Goal: Task Accomplishment & Management: Use online tool/utility

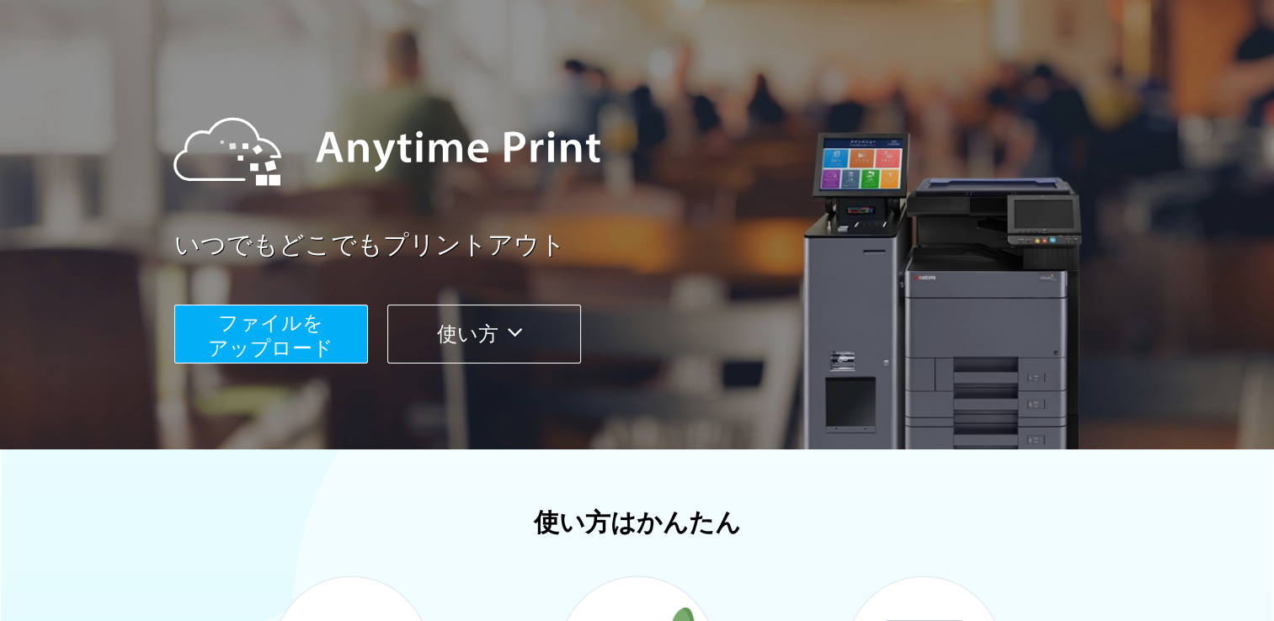
scroll to position [253, 0]
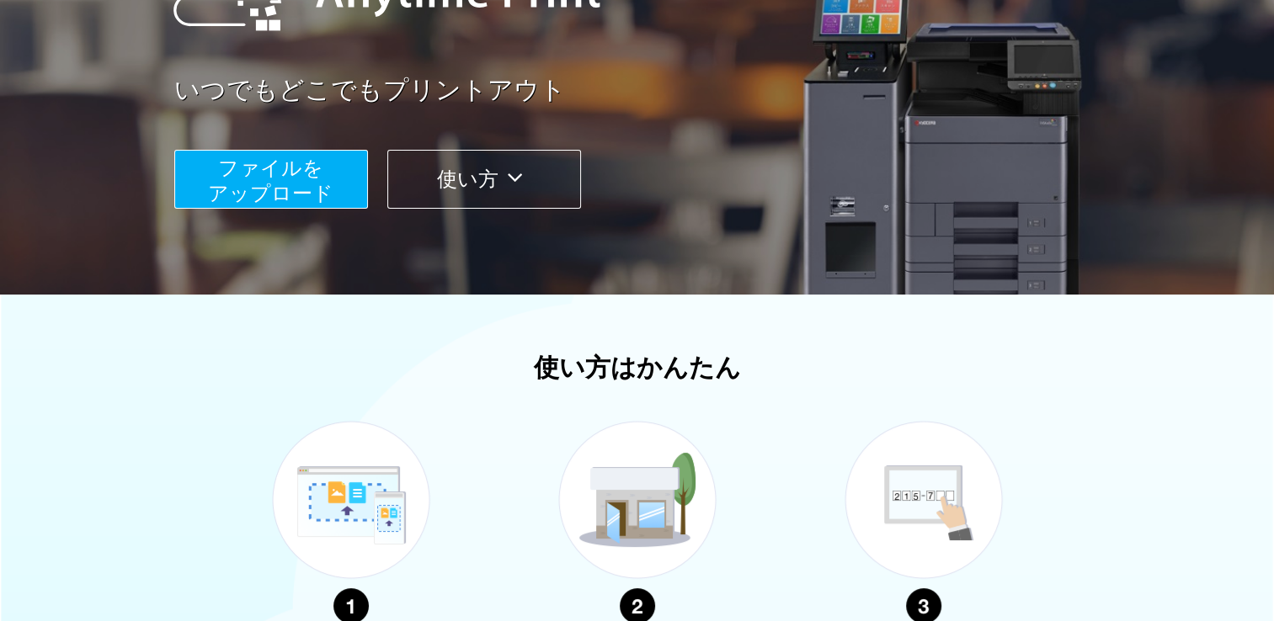
click at [251, 173] on span "ファイルを ​​アップロード" at bounding box center [270, 181] width 125 height 48
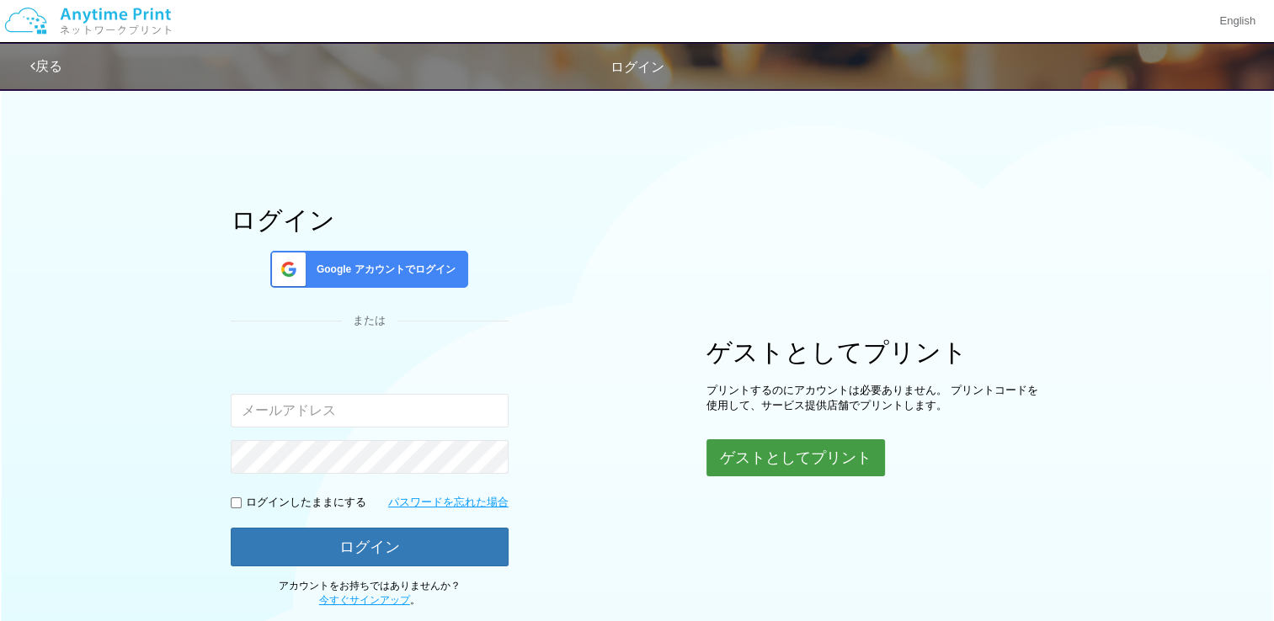
click at [859, 463] on button "ゲストとしてプリント" at bounding box center [796, 458] width 179 height 37
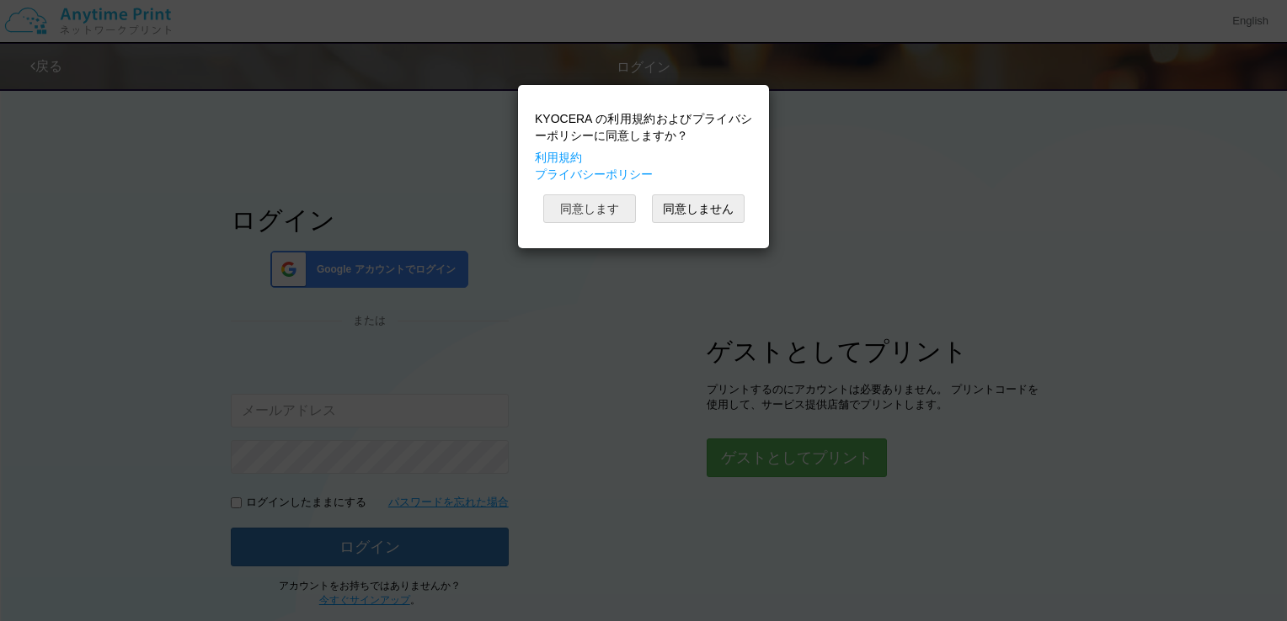
click at [583, 211] on button "同意します" at bounding box center [589, 209] width 93 height 29
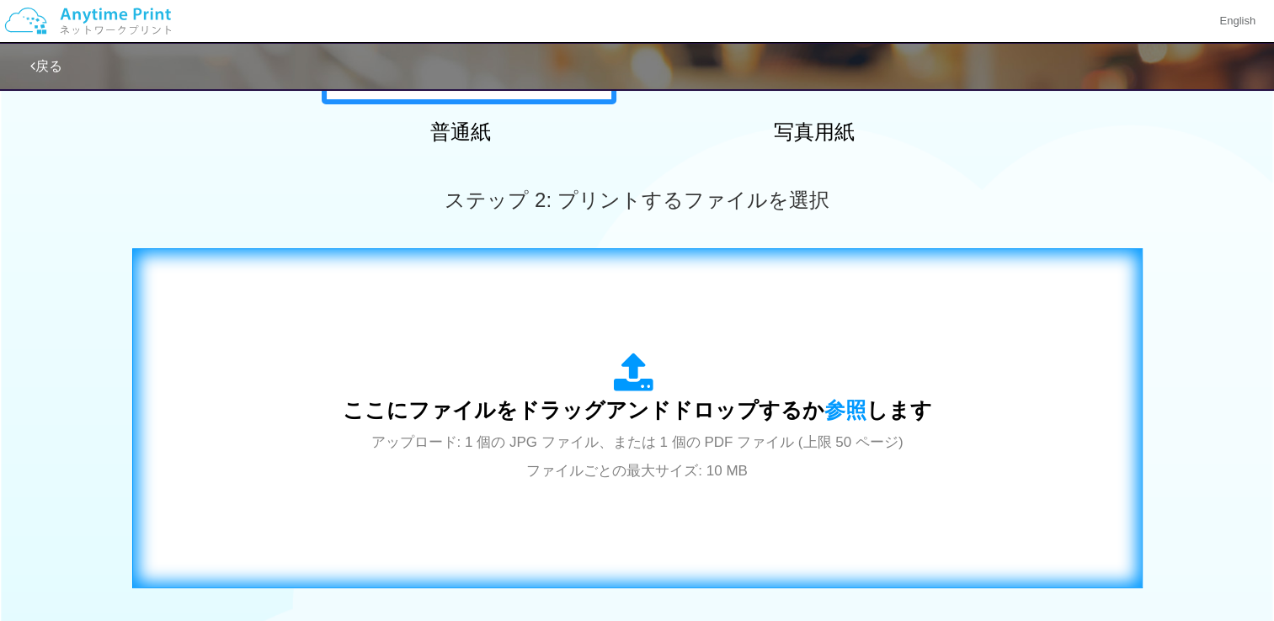
scroll to position [421, 0]
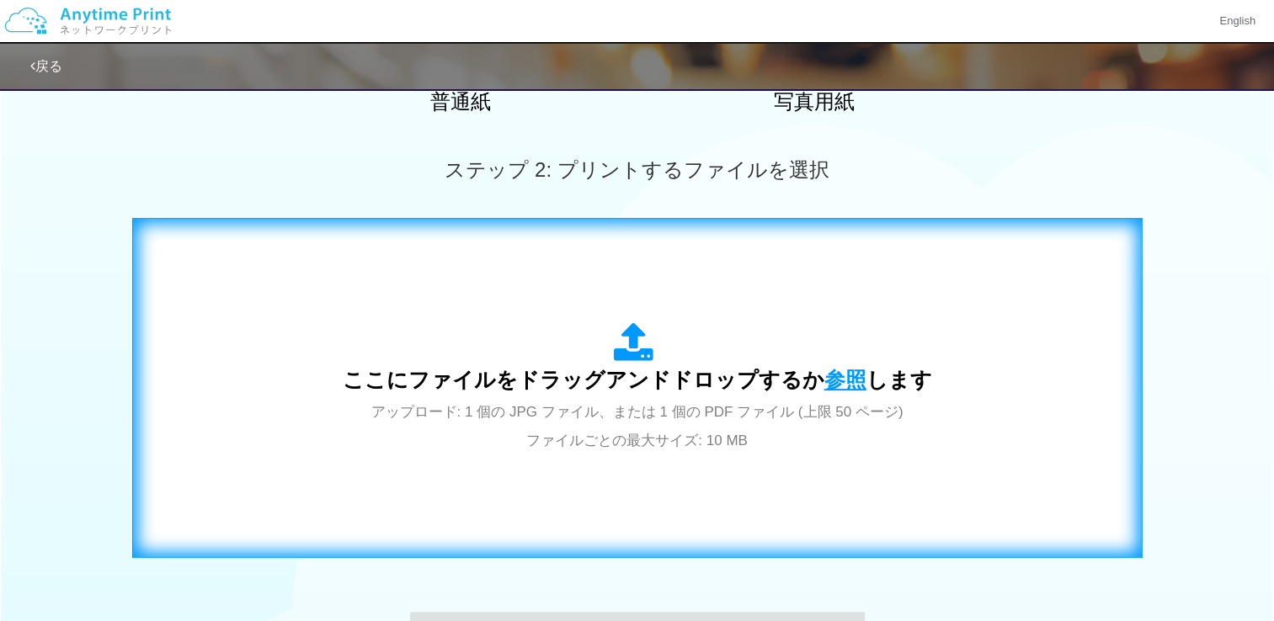
click at [838, 379] on span "参照" at bounding box center [845, 380] width 42 height 24
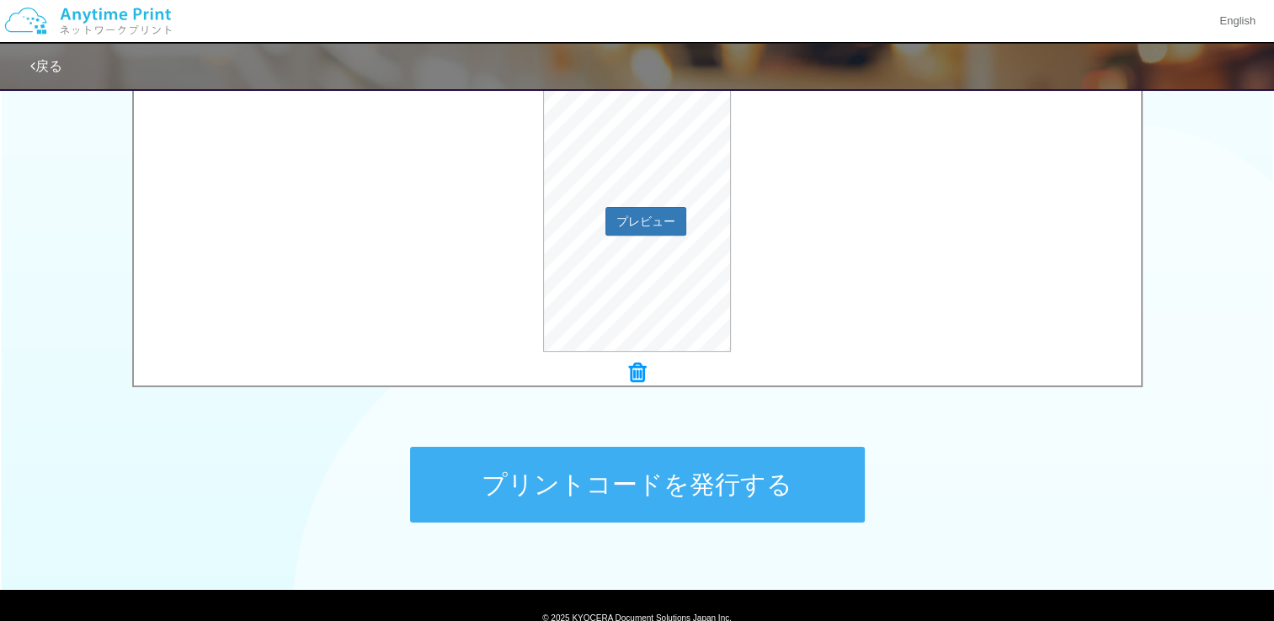
scroll to position [589, 0]
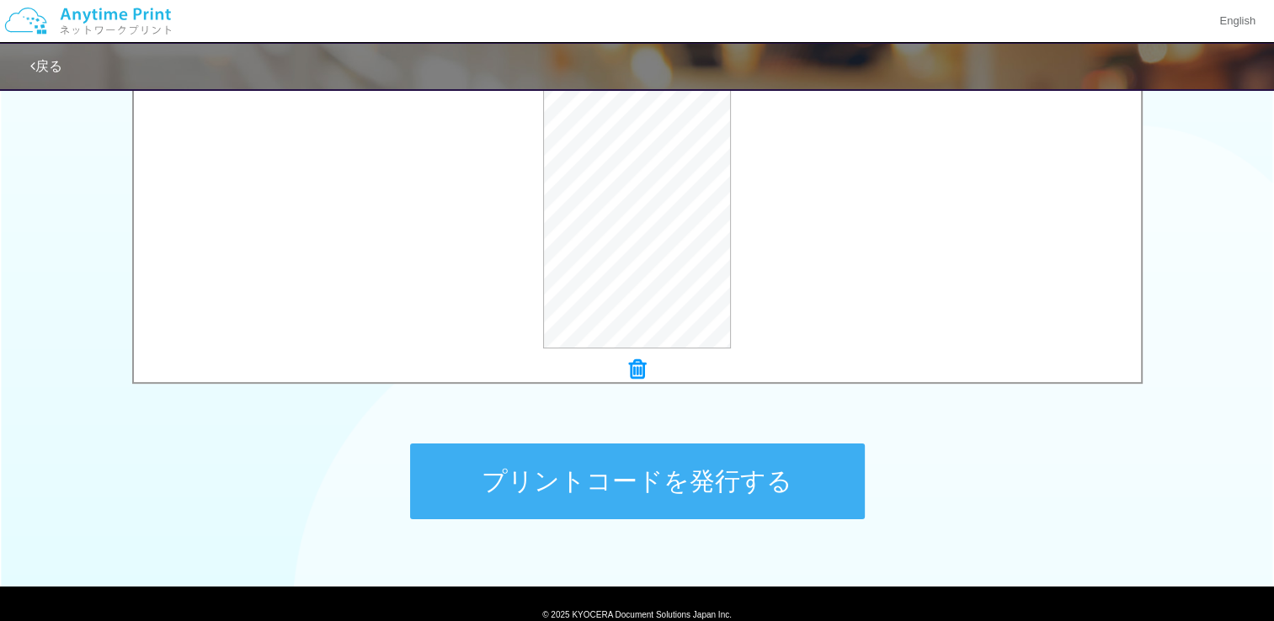
click at [512, 480] on button "プリントコードを発行する" at bounding box center [637, 482] width 455 height 76
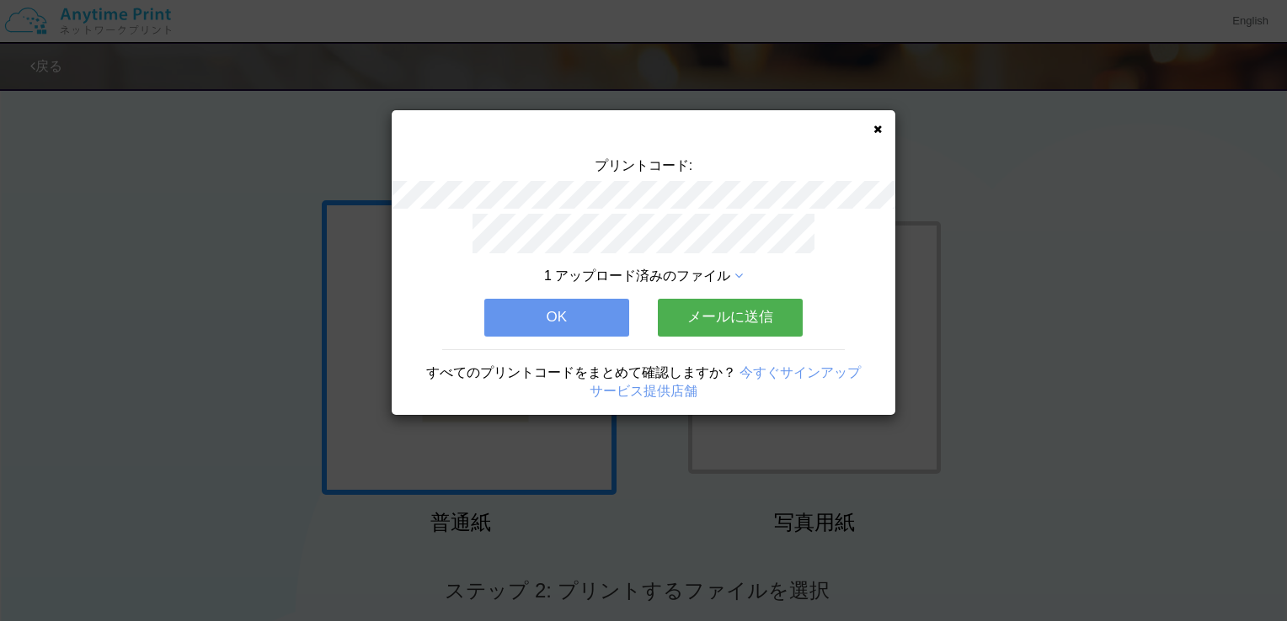
click at [568, 315] on button "OK" at bounding box center [556, 317] width 145 height 37
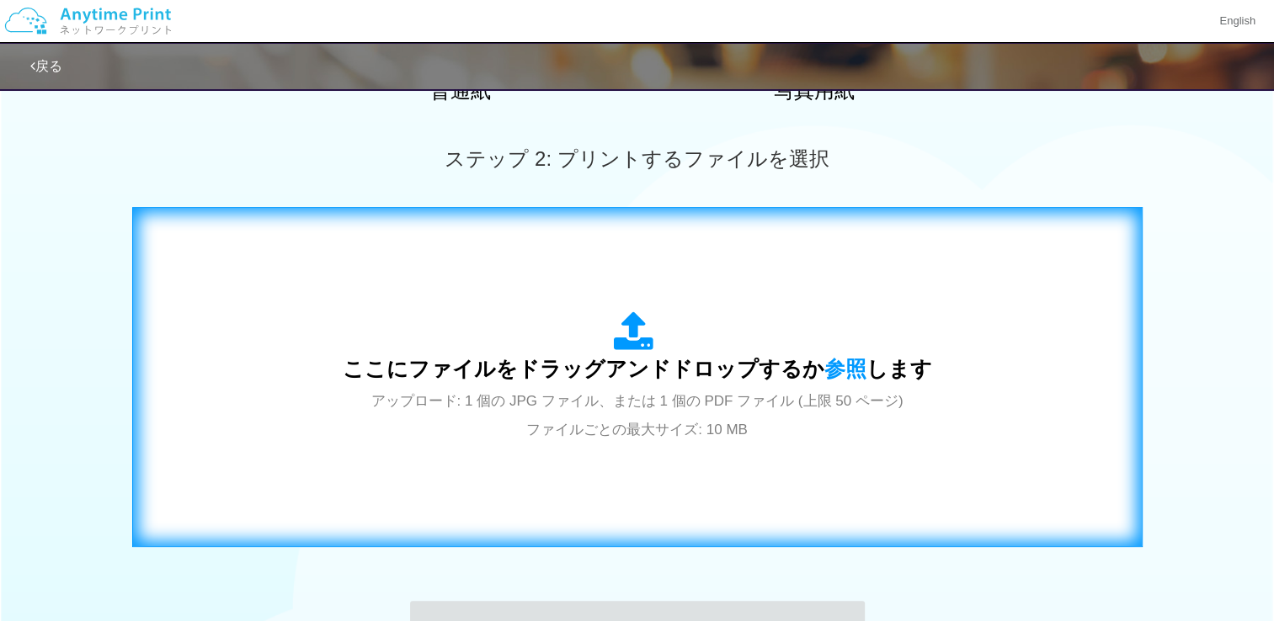
scroll to position [505, 0]
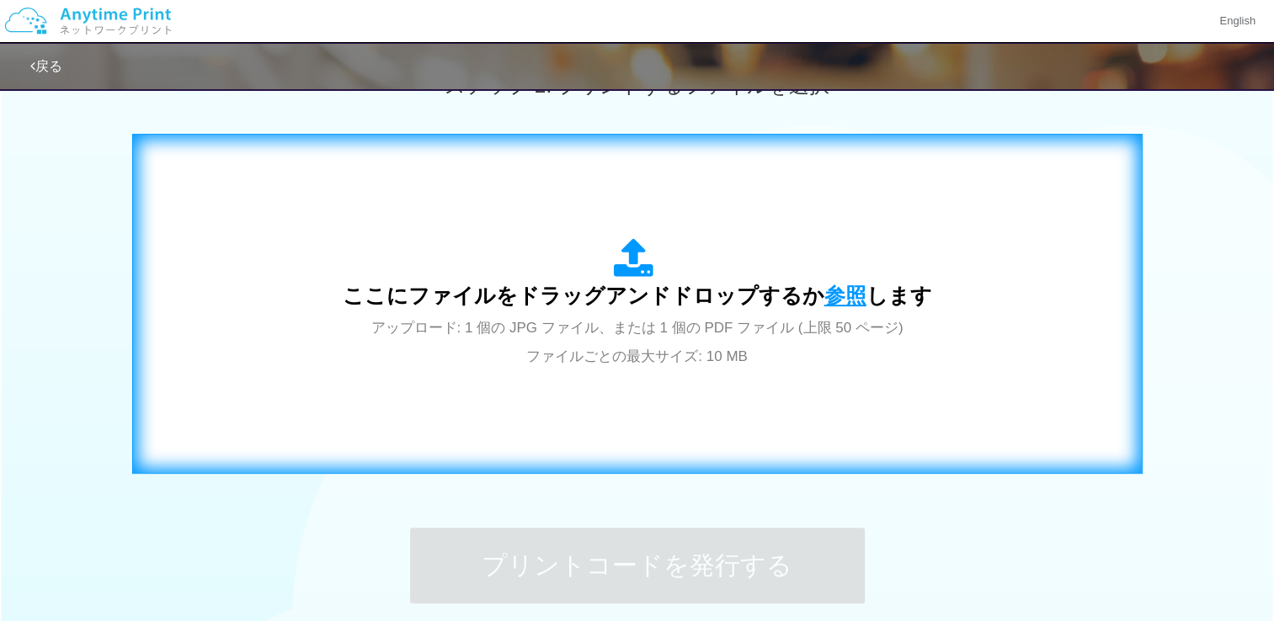
click at [830, 301] on span "参照" at bounding box center [845, 296] width 42 height 24
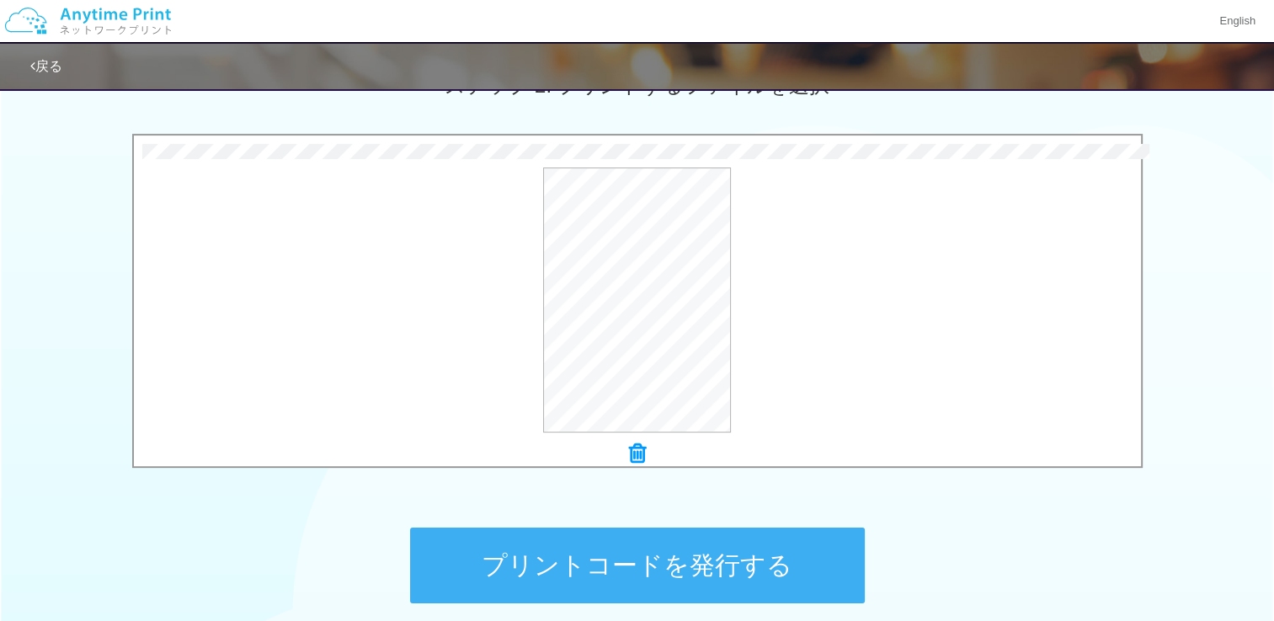
click at [549, 558] on button "プリントコードを発行する" at bounding box center [637, 566] width 455 height 76
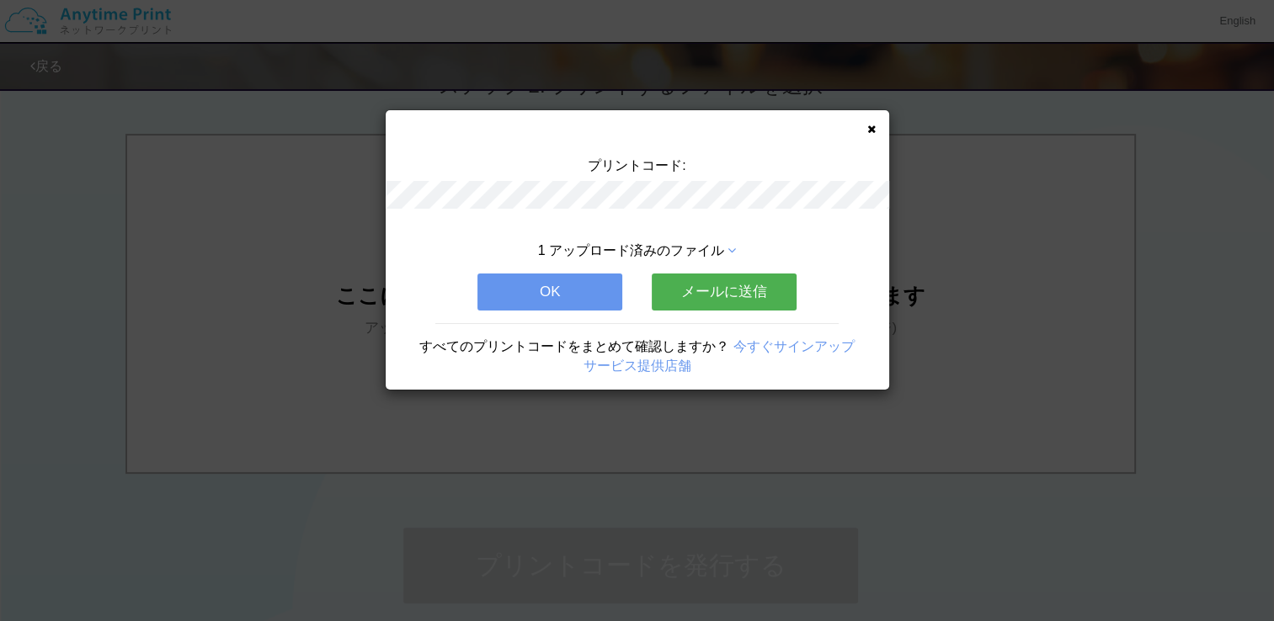
scroll to position [0, 0]
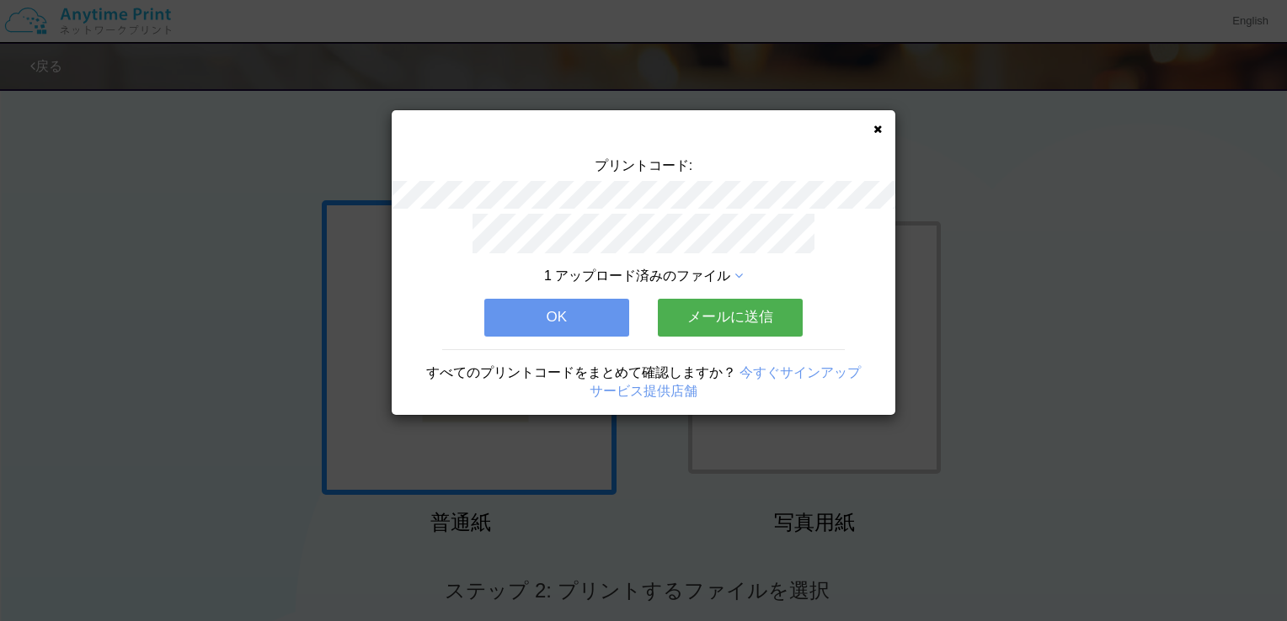
click at [875, 133] on icon at bounding box center [877, 129] width 8 height 11
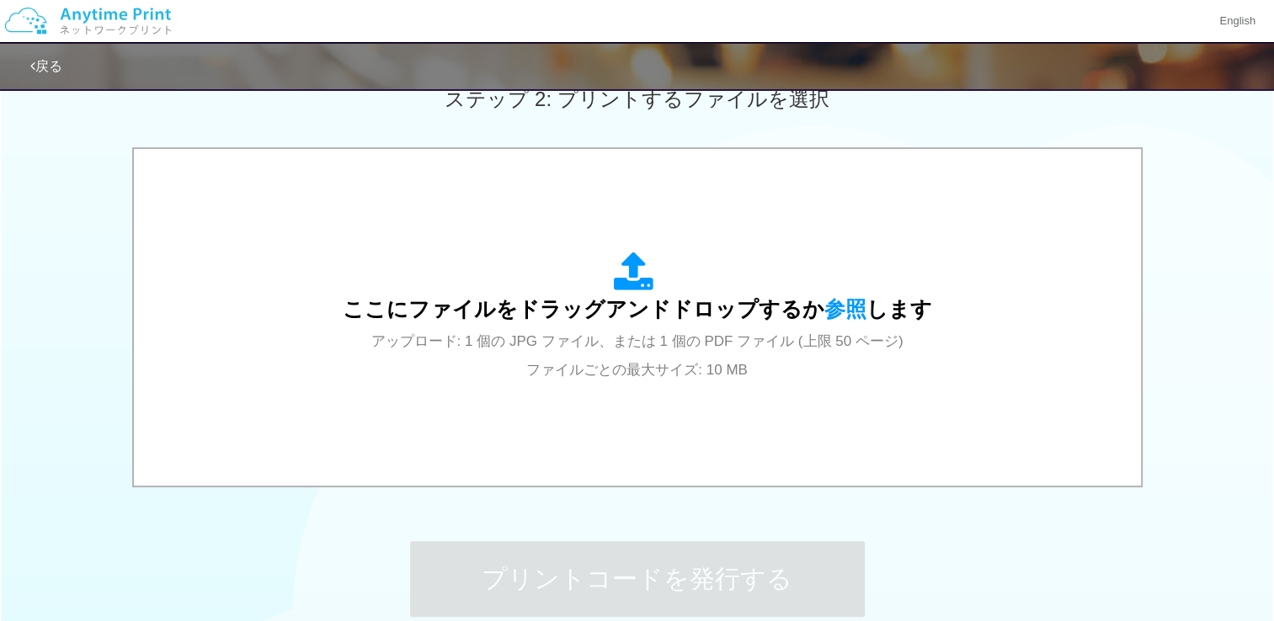
scroll to position [505, 0]
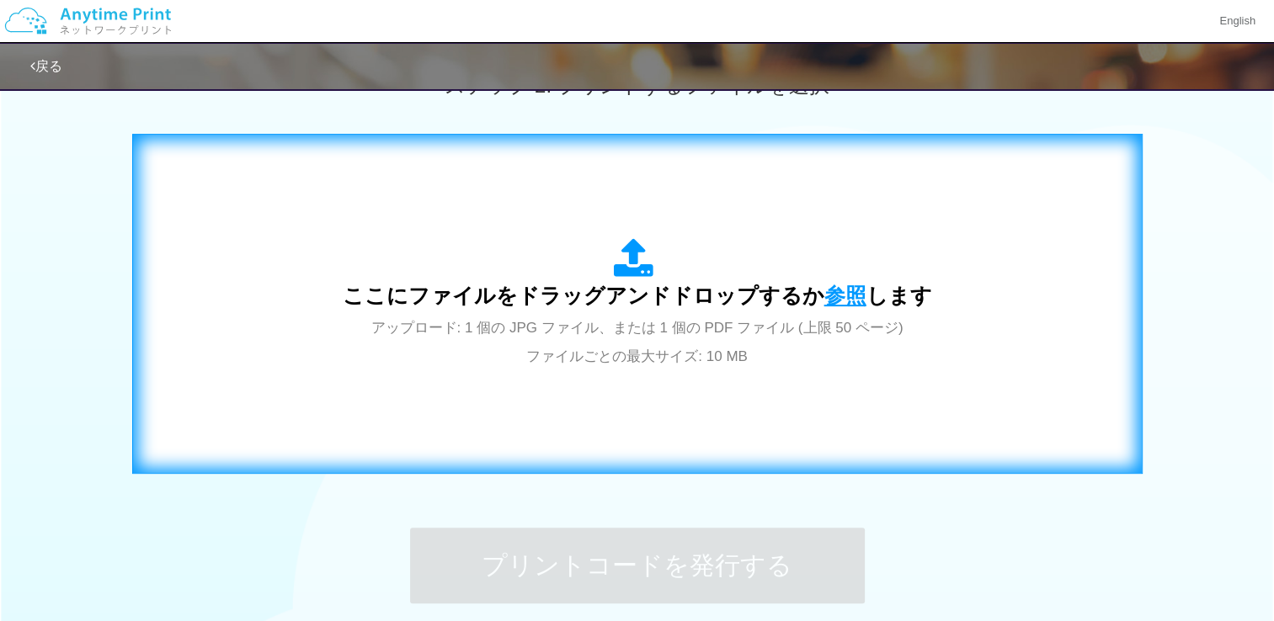
click at [842, 291] on span "参照" at bounding box center [845, 296] width 42 height 24
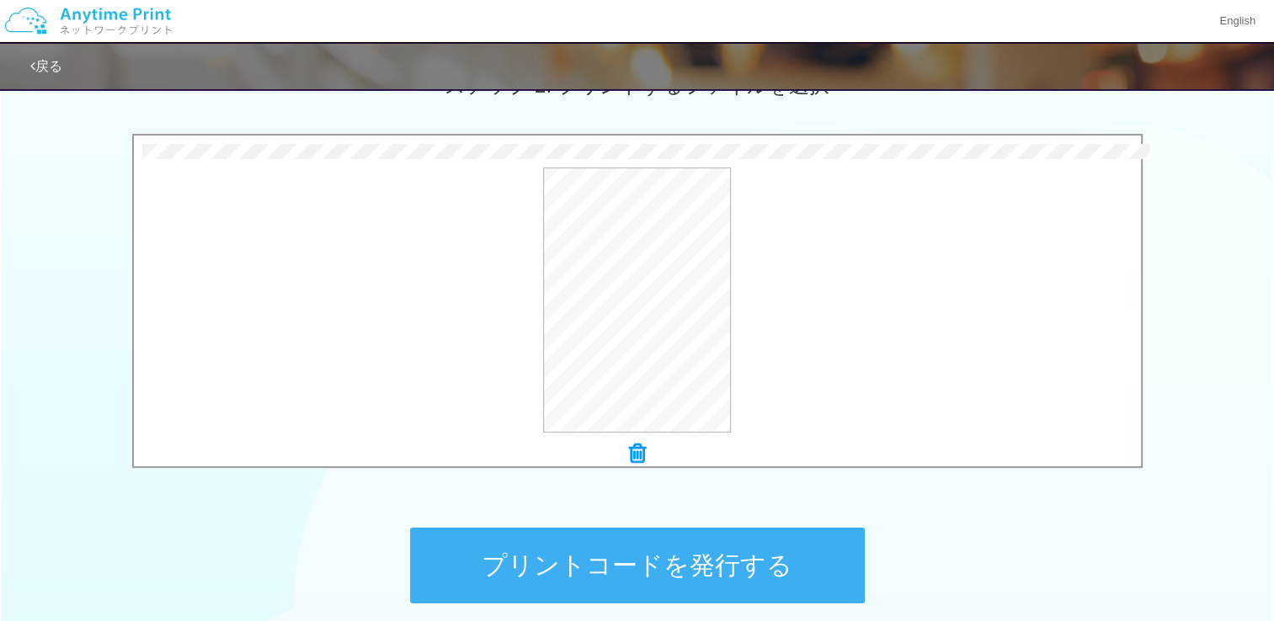
click at [525, 576] on button "プリントコードを発行する" at bounding box center [637, 566] width 455 height 76
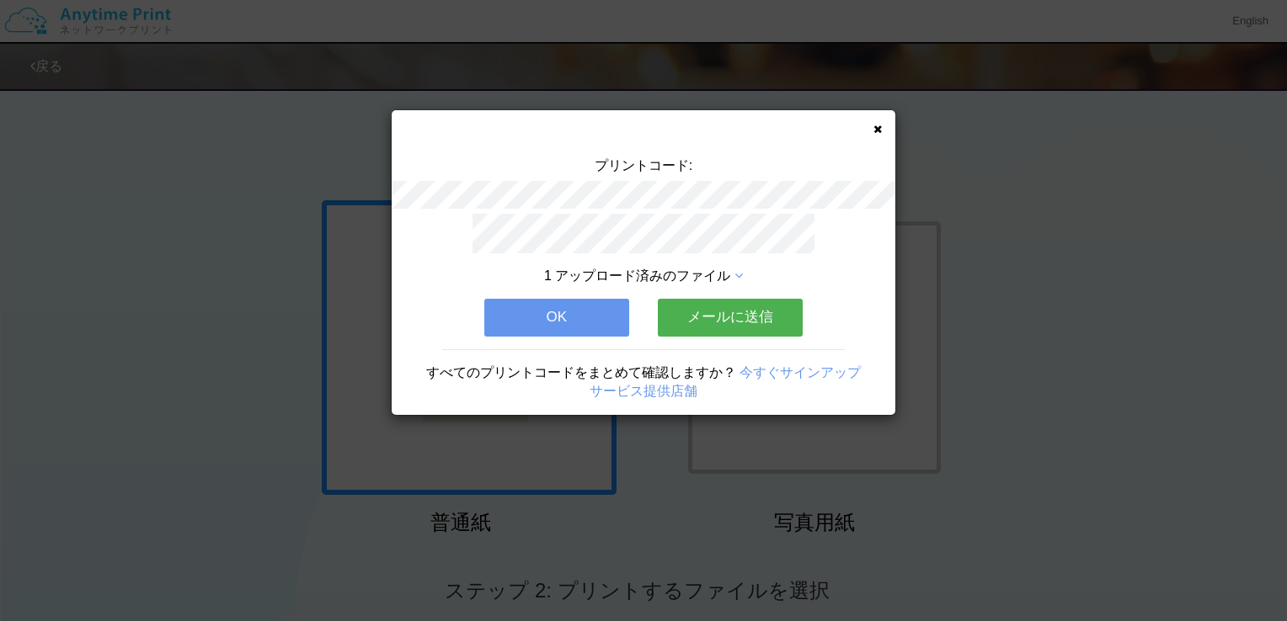
click at [551, 304] on button "OK" at bounding box center [556, 317] width 145 height 37
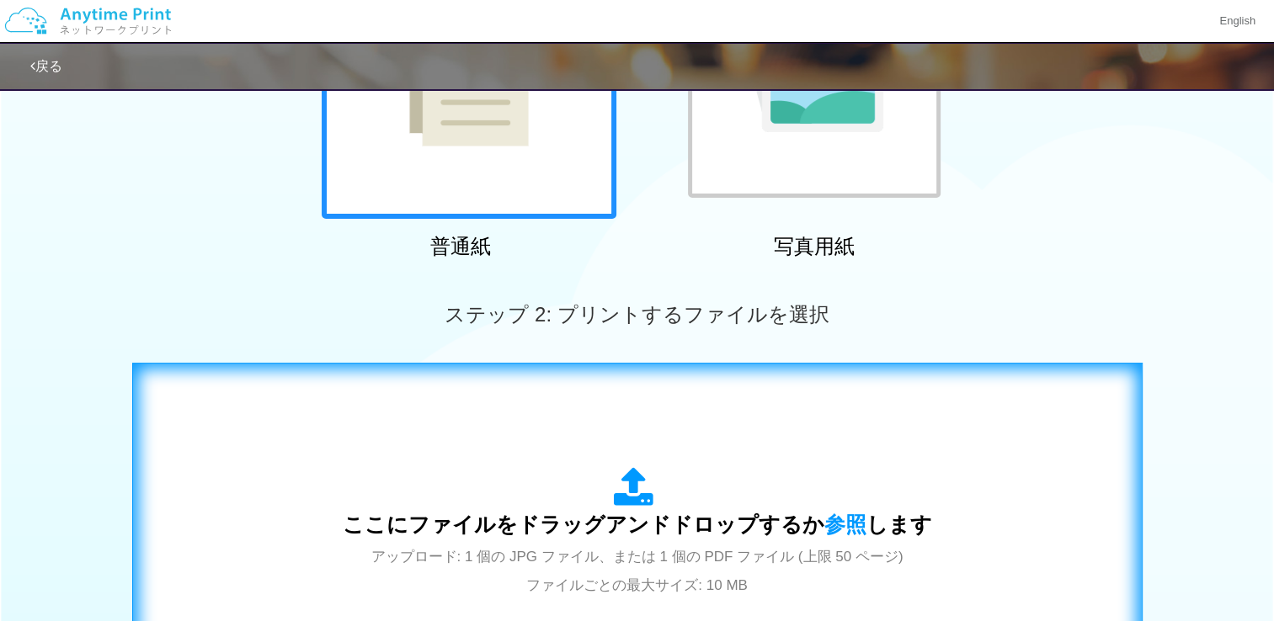
scroll to position [421, 0]
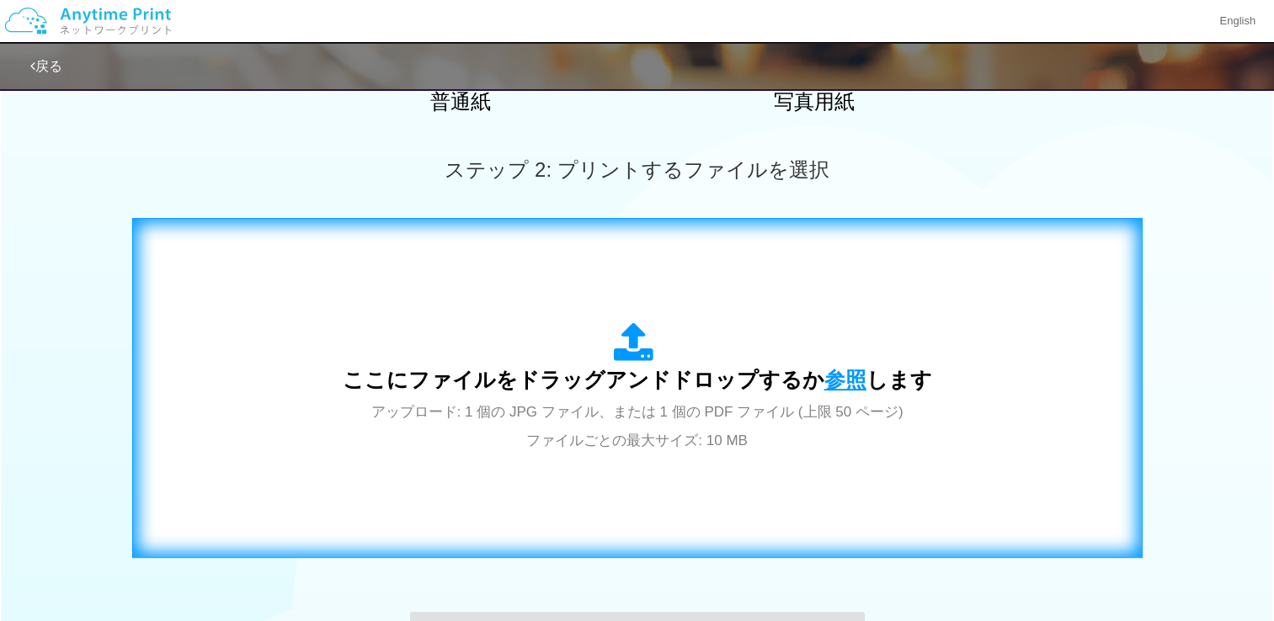
click at [826, 371] on span "参照" at bounding box center [845, 380] width 42 height 24
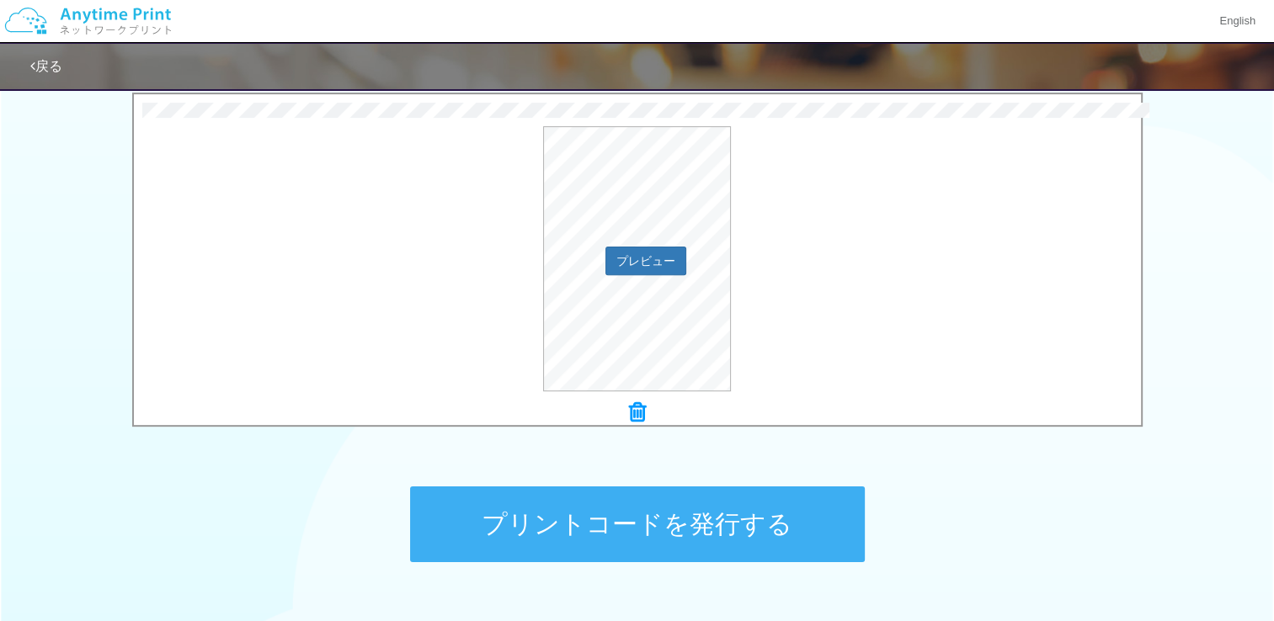
scroll to position [589, 0]
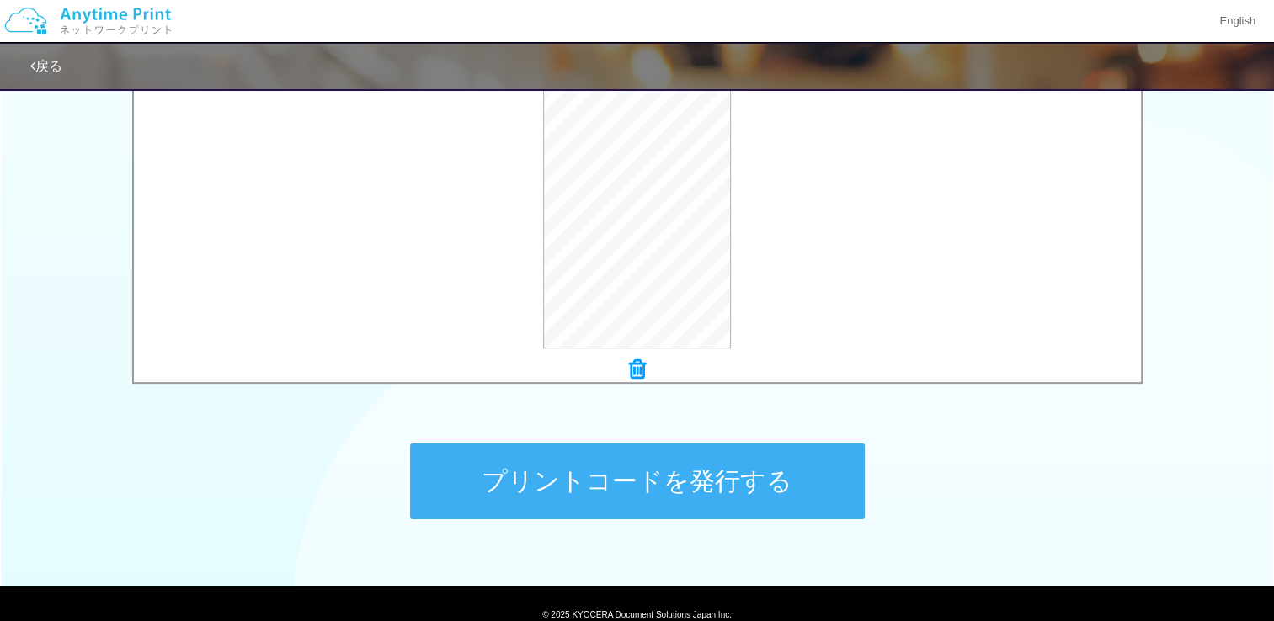
click at [668, 466] on button "プリントコードを発行する" at bounding box center [637, 482] width 455 height 76
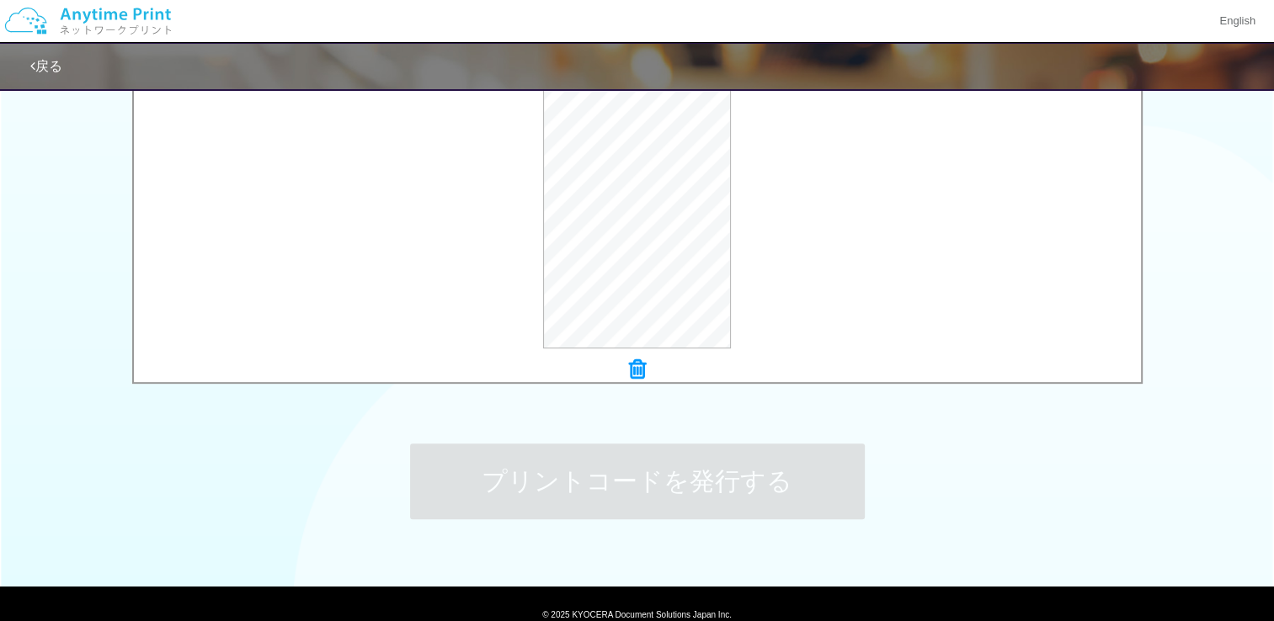
scroll to position [0, 0]
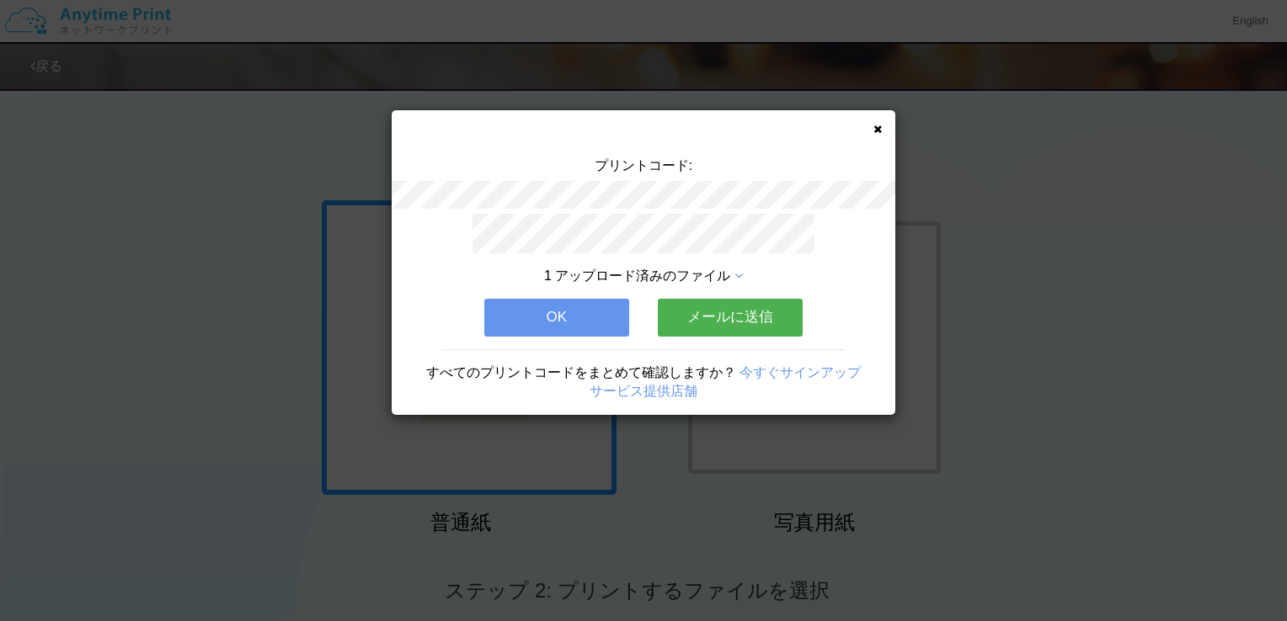
click at [558, 302] on button "OK" at bounding box center [556, 317] width 145 height 37
